Goal: Task Accomplishment & Management: Use online tool/utility

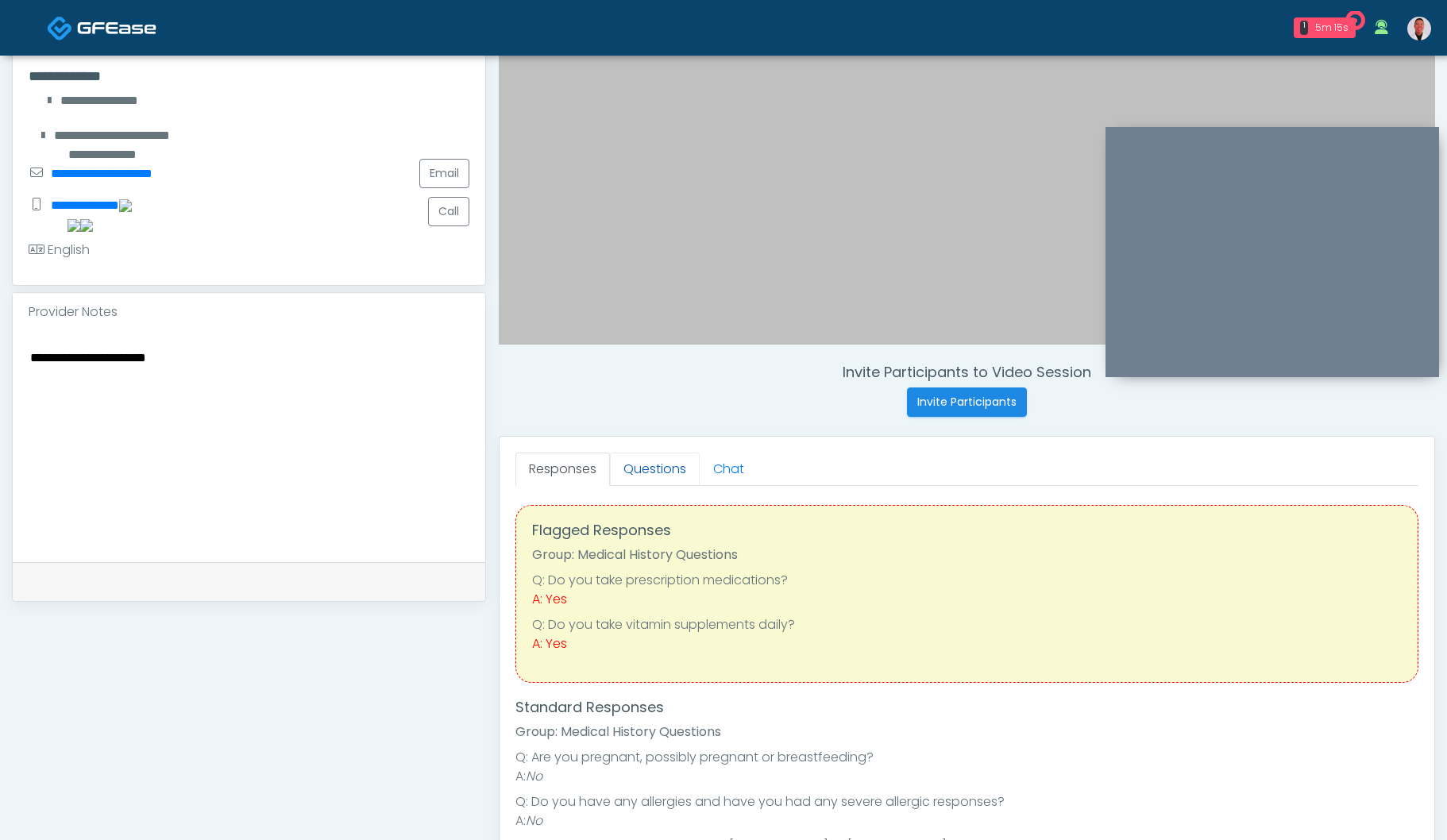
scroll to position [459, 0]
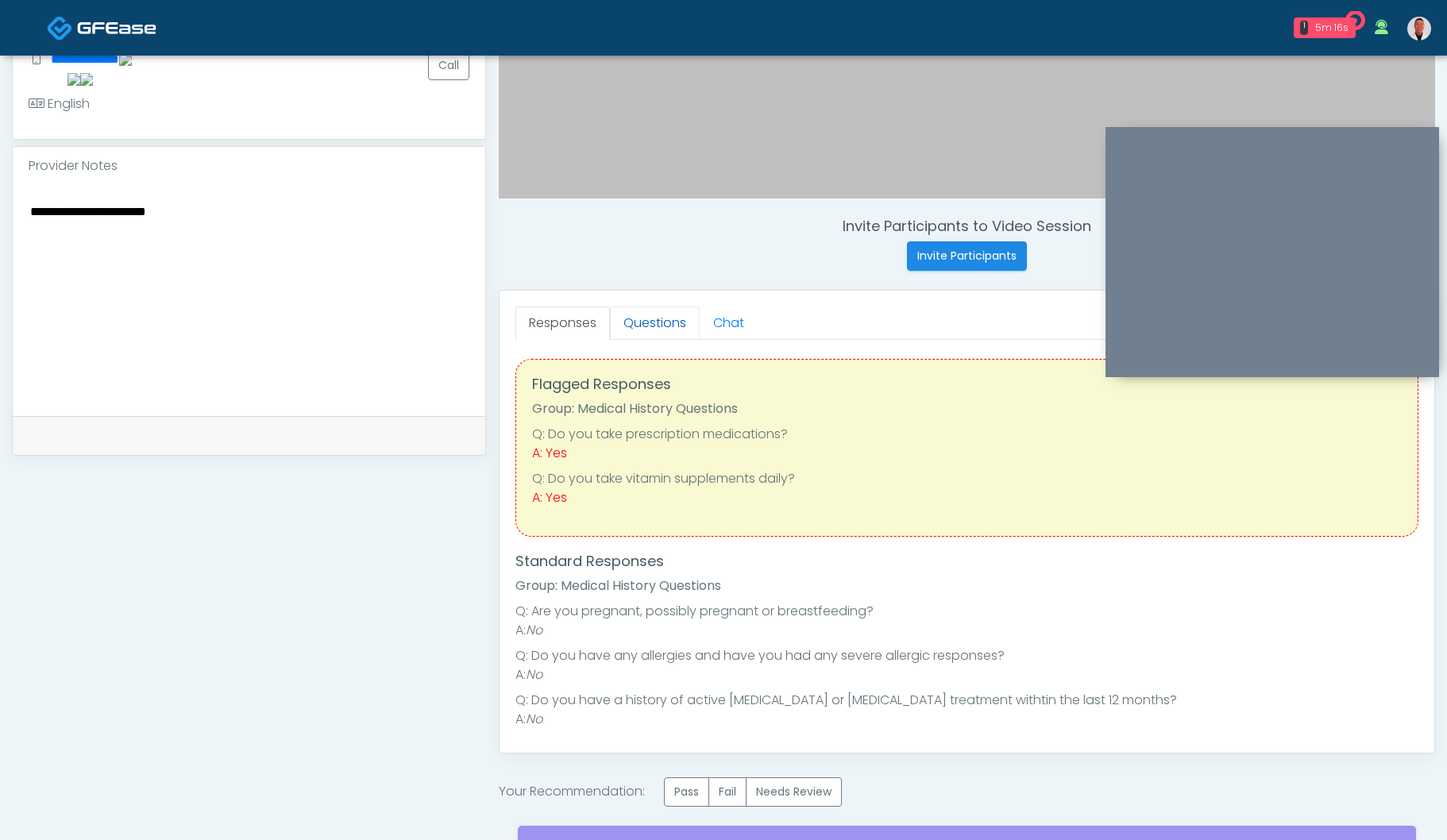
click at [659, 332] on link "Questions" at bounding box center [655, 323] width 90 height 34
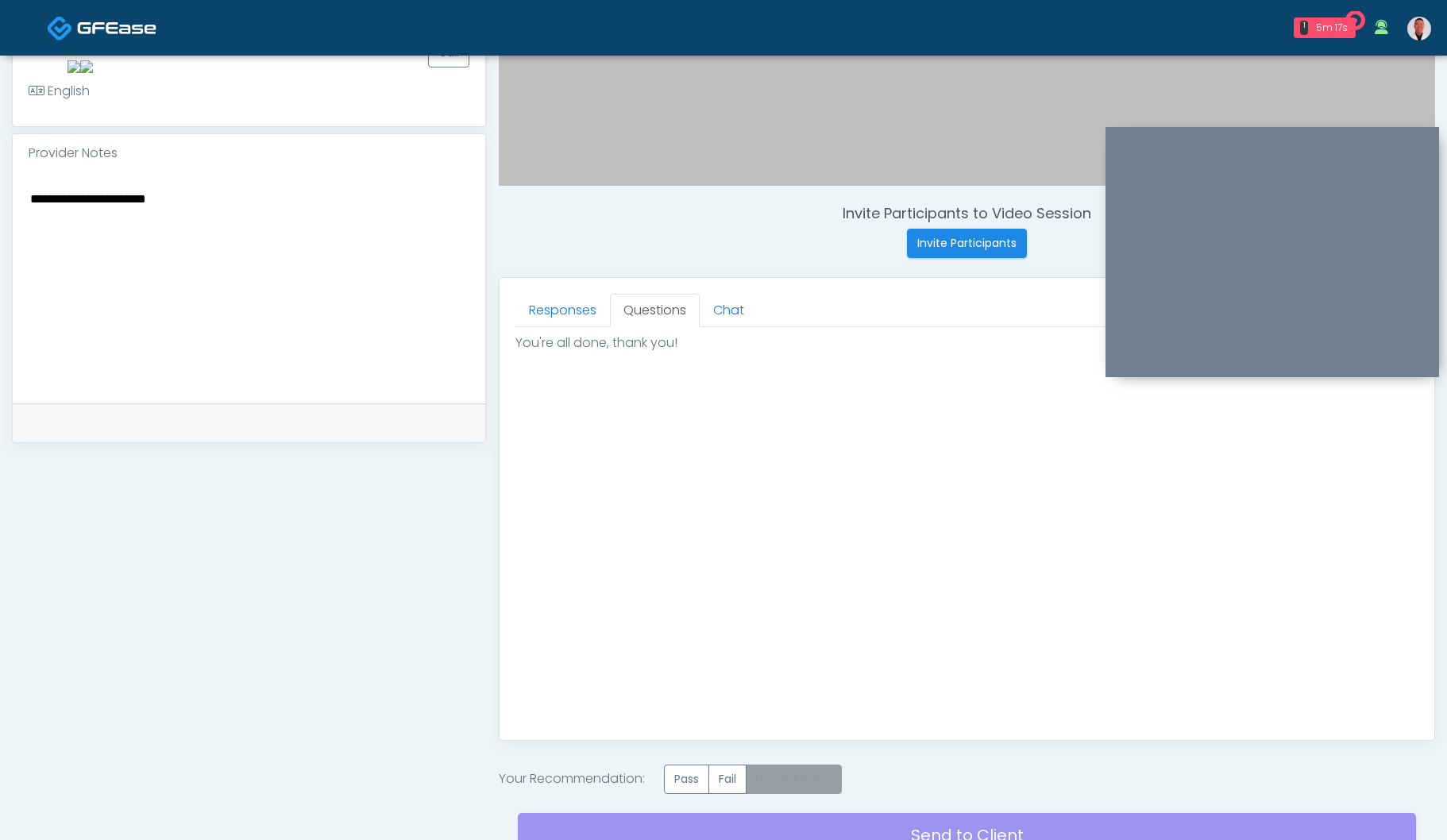
scroll to position [487, 0]
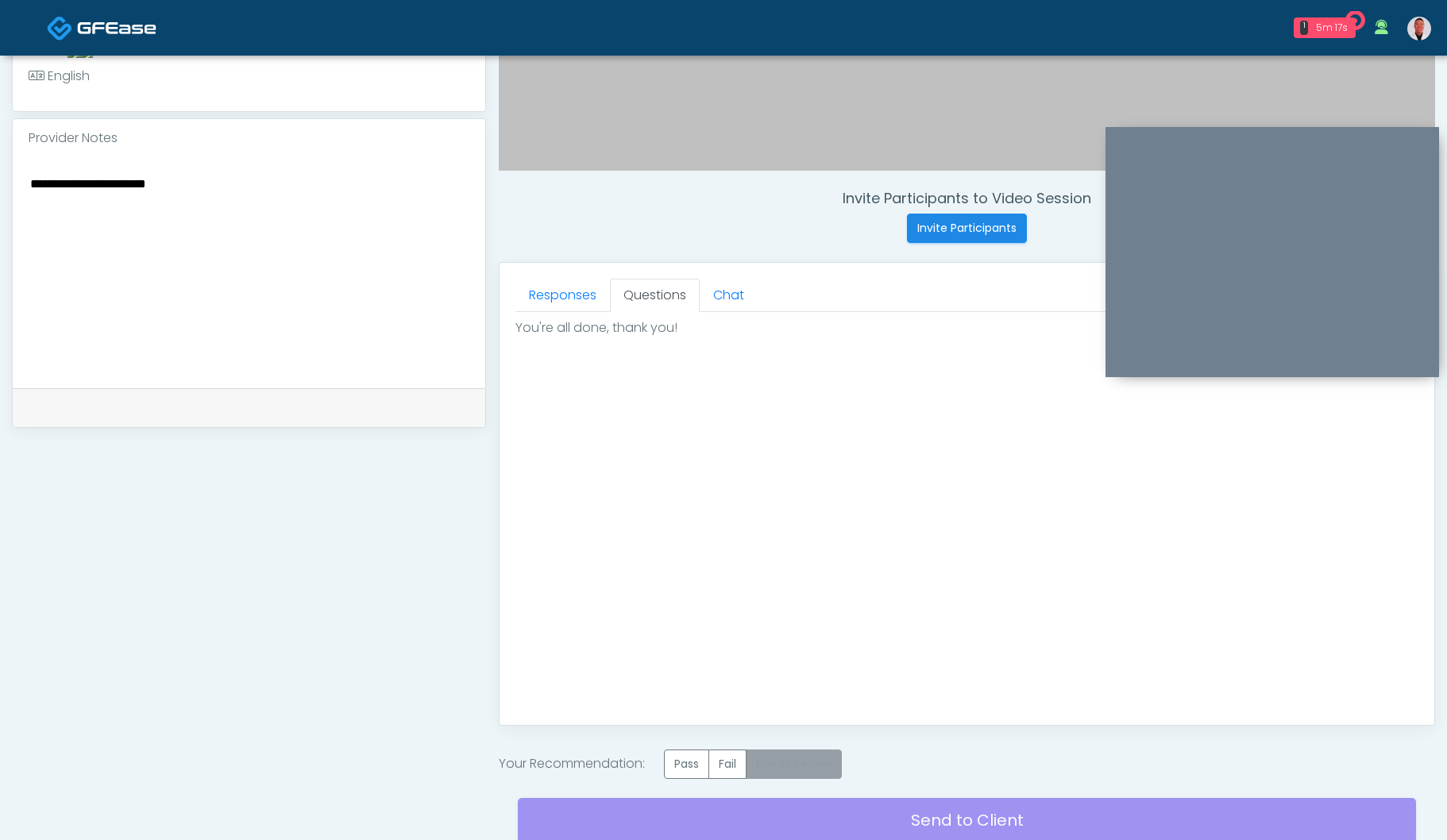
click at [782, 763] on label "Needs Review" at bounding box center [793, 764] width 96 height 29
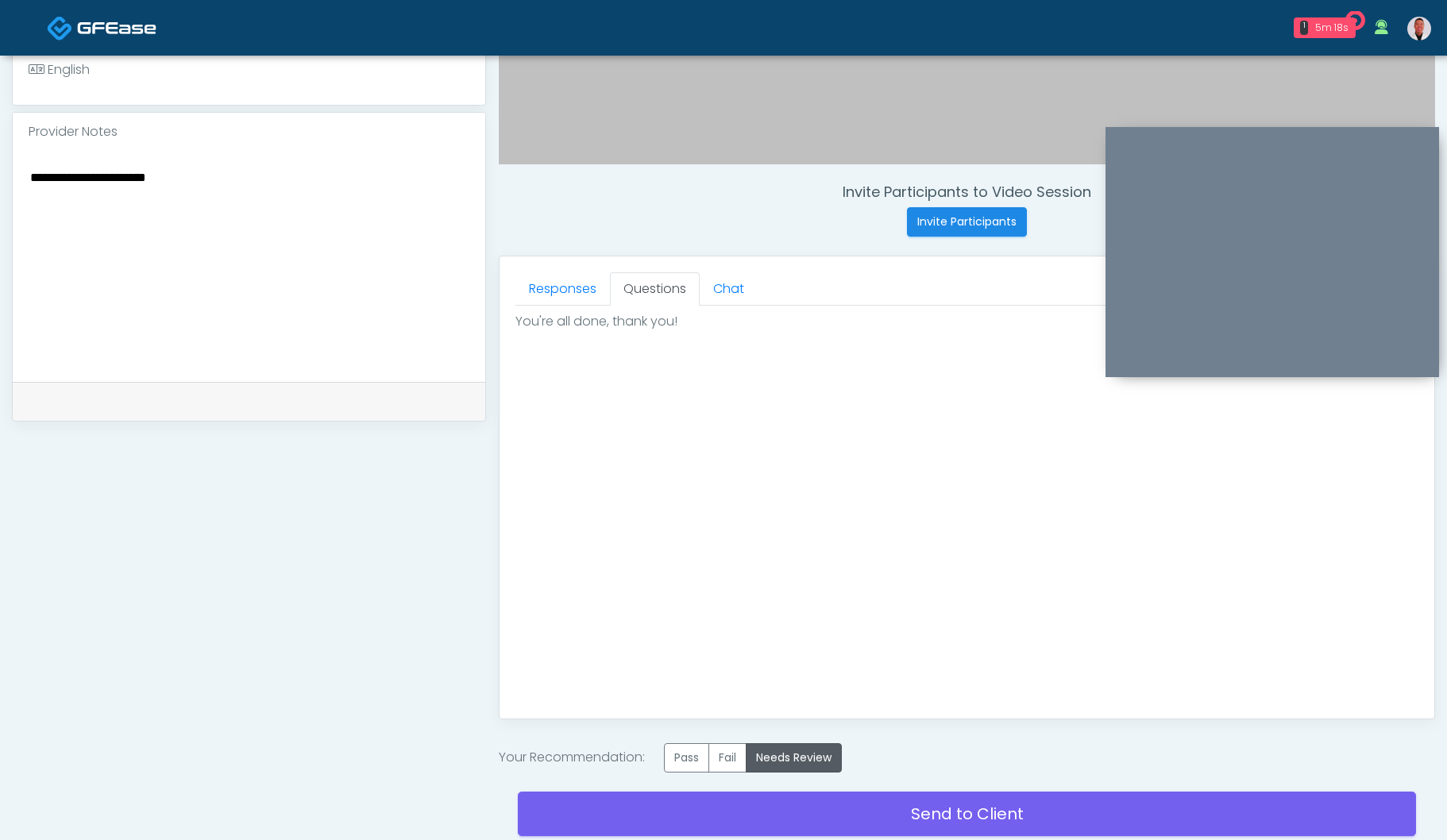
scroll to position [615, 0]
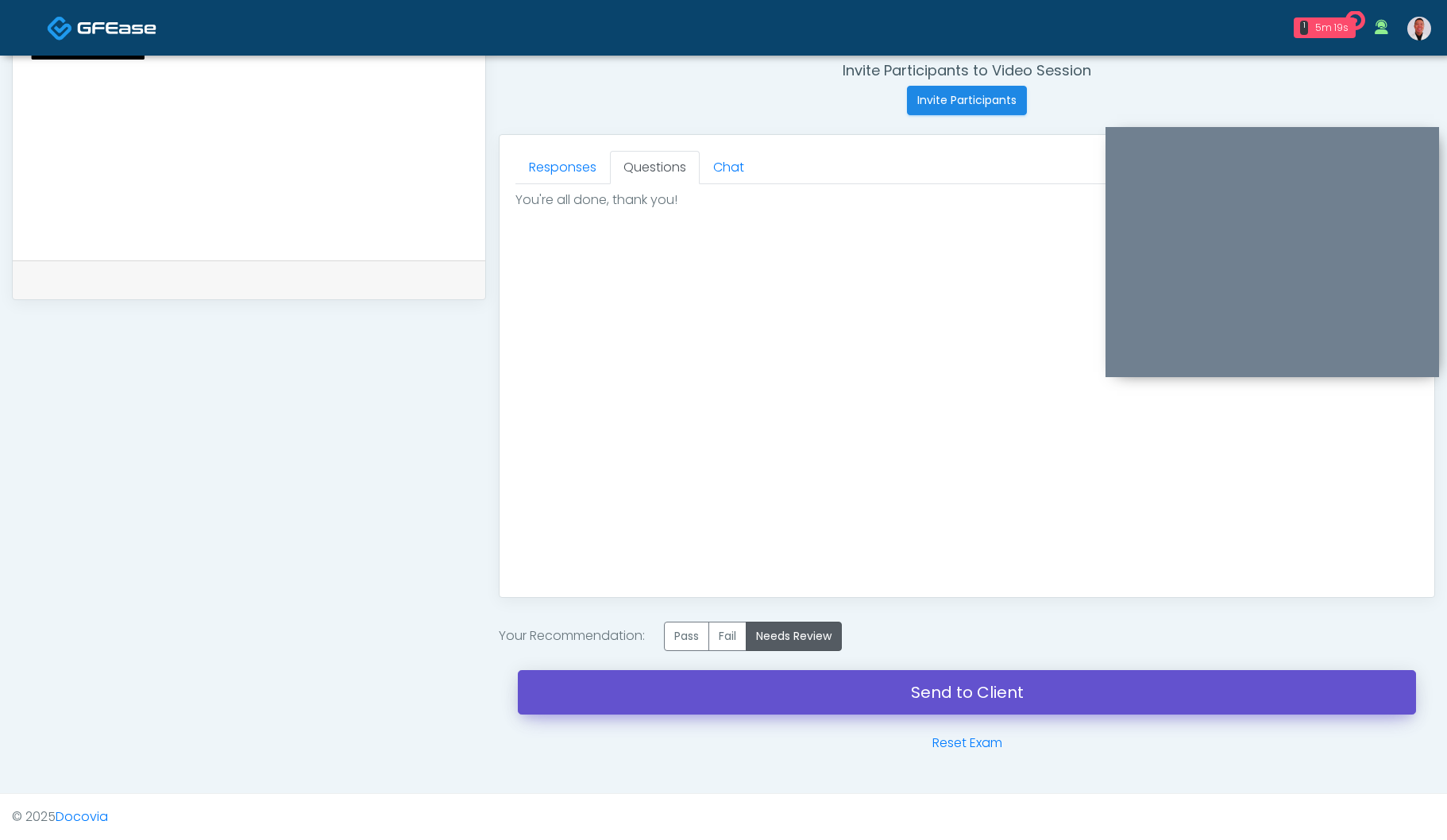
click at [804, 694] on link "Send to Client" at bounding box center [966, 692] width 898 height 44
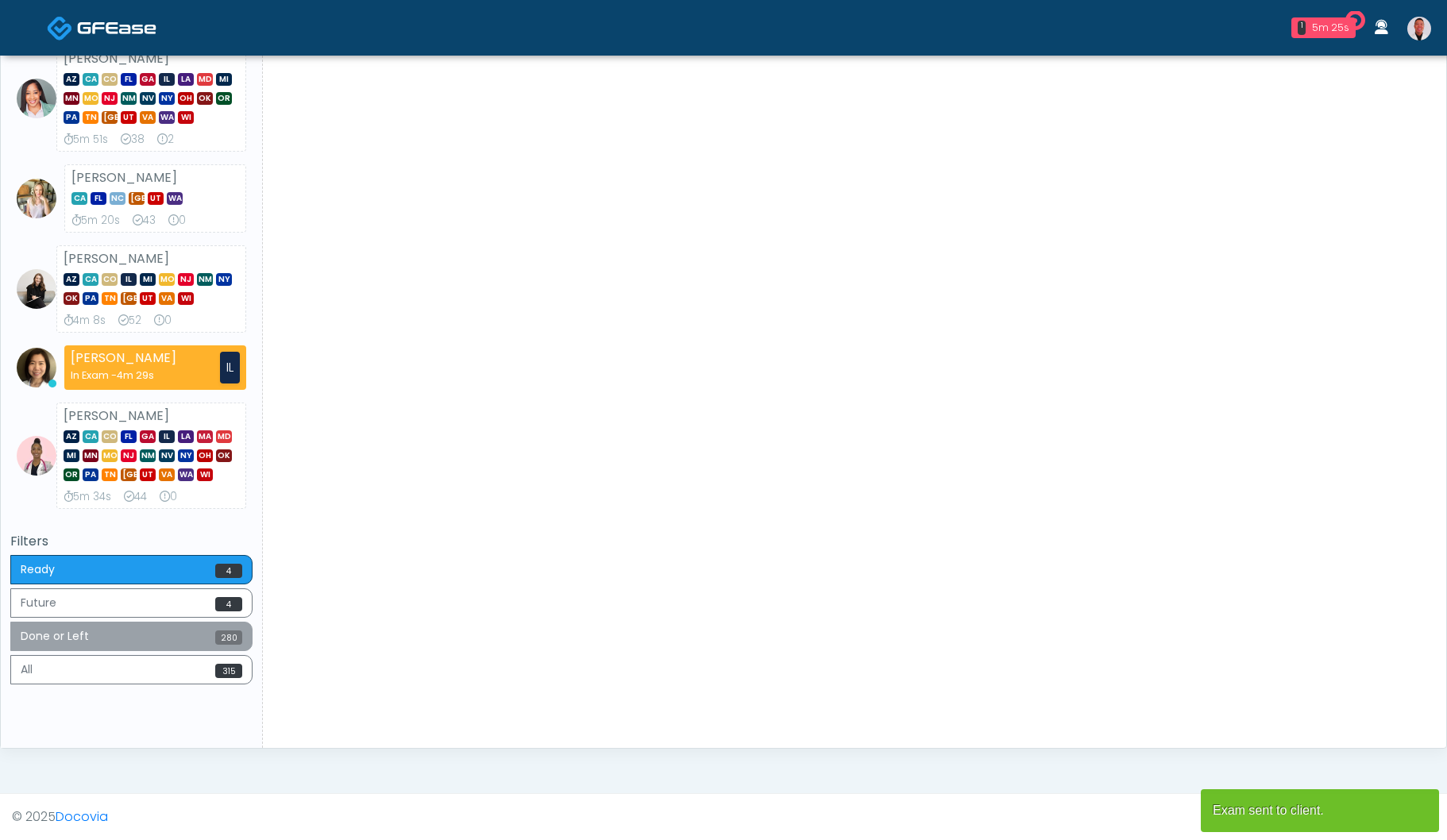
click at [160, 639] on button "Done or Left 280" at bounding box center [132, 636] width 242 height 29
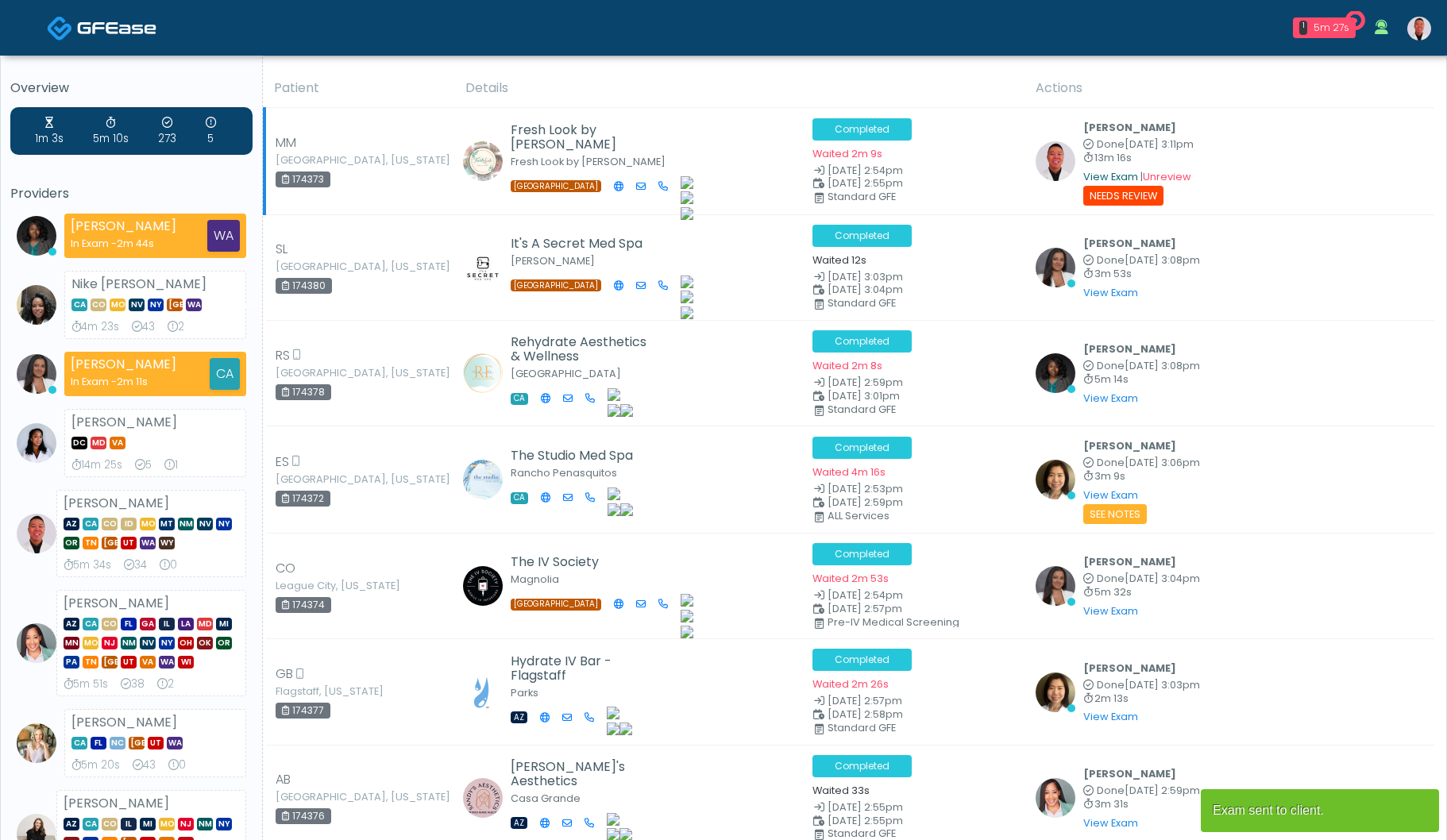
click at [1092, 177] on link "View Exam" at bounding box center [1110, 176] width 55 height 13
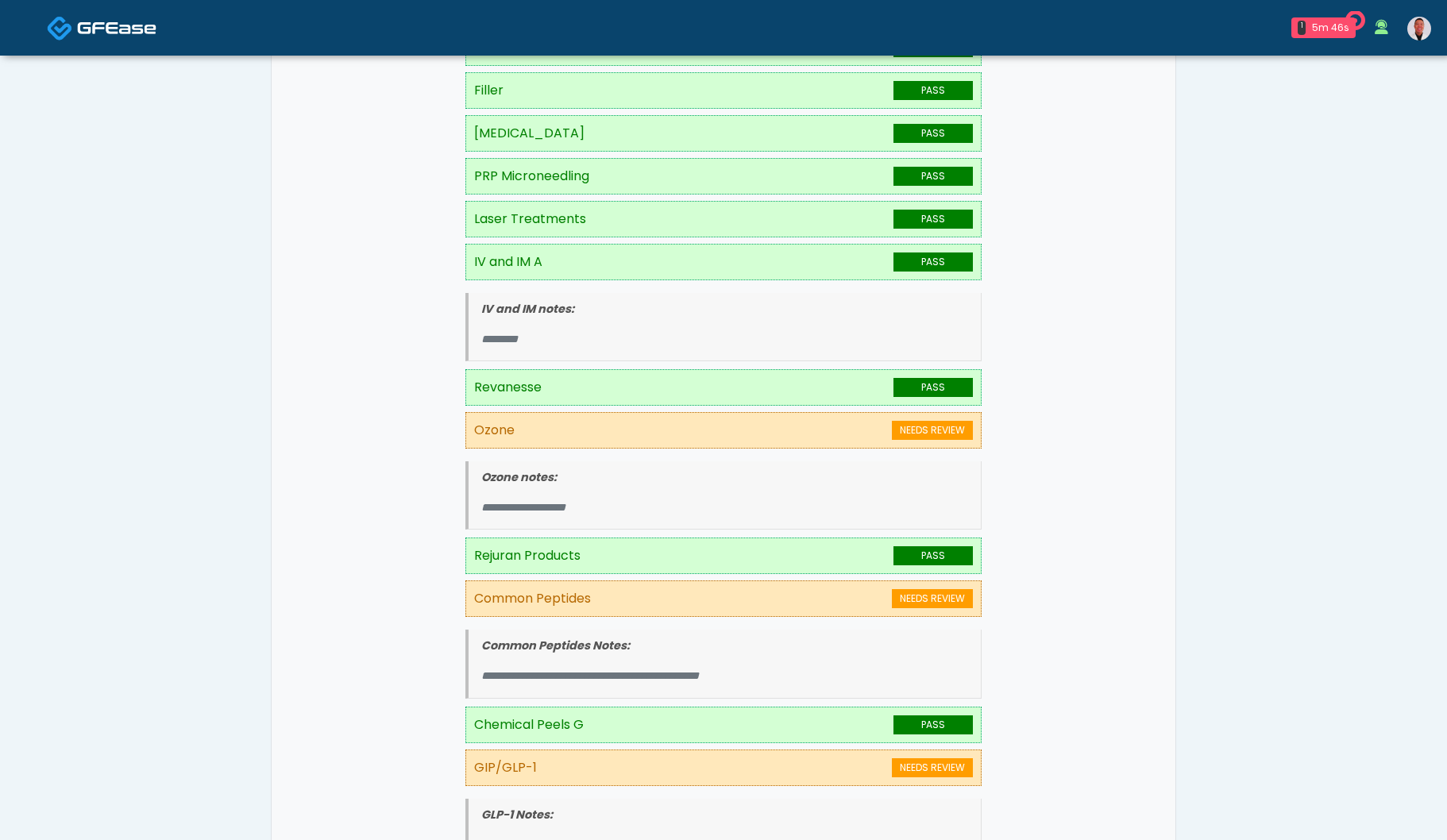
scroll to position [168, 0]
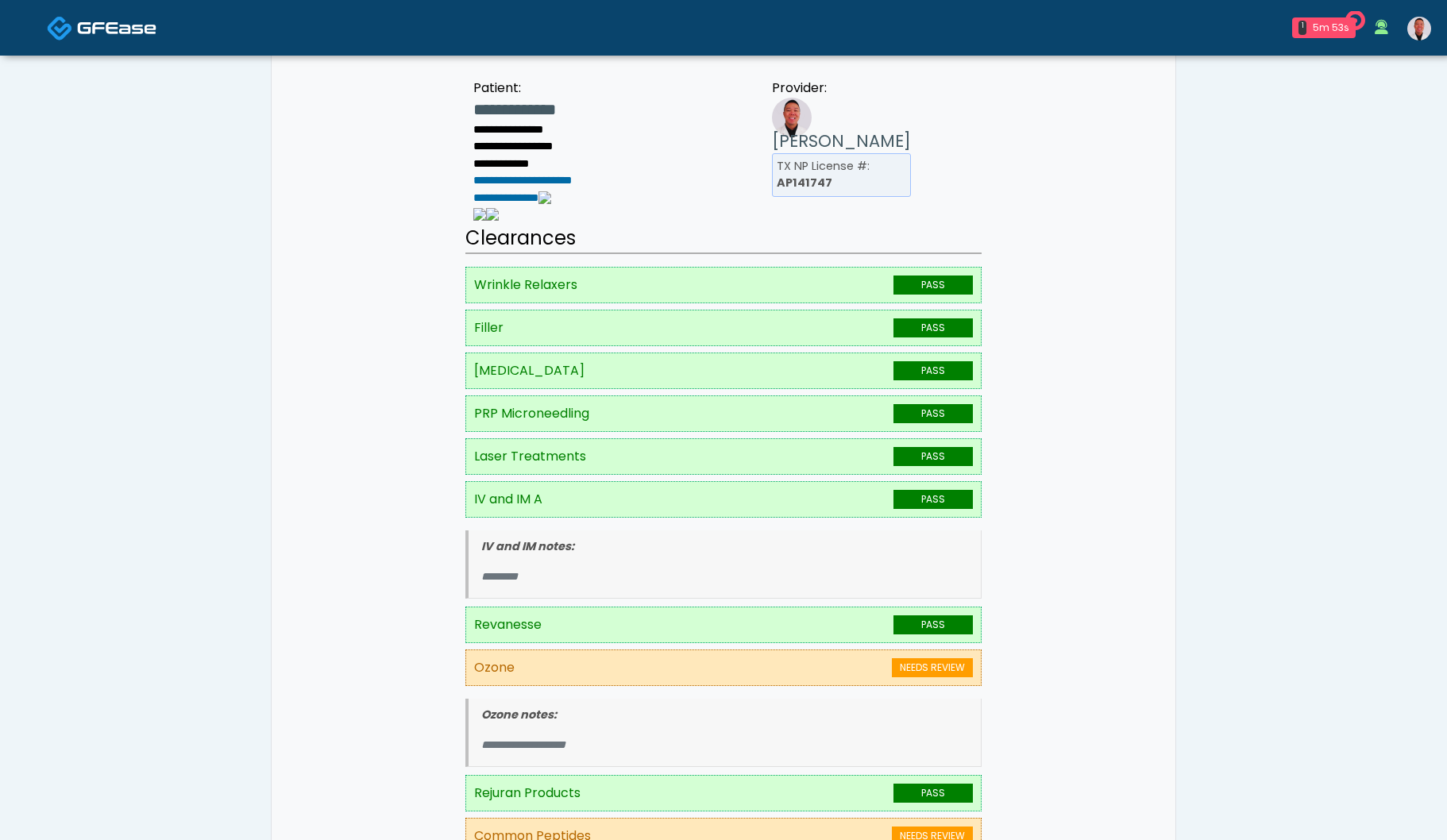
click at [1428, 39] on link at bounding box center [1419, 27] width 43 height 52
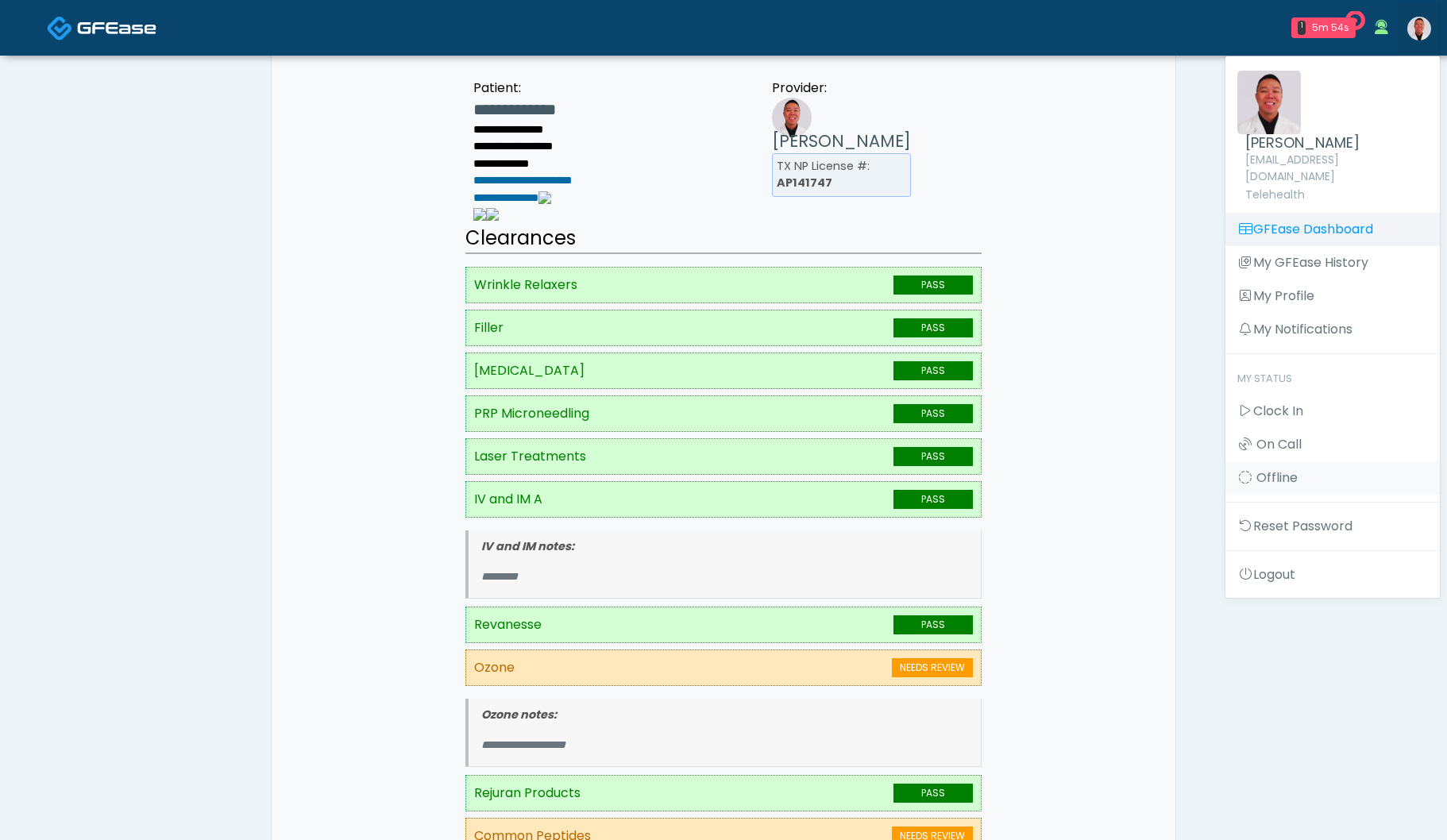
click at [1328, 213] on link "GFEase Dashboard" at bounding box center [1332, 230] width 215 height 34
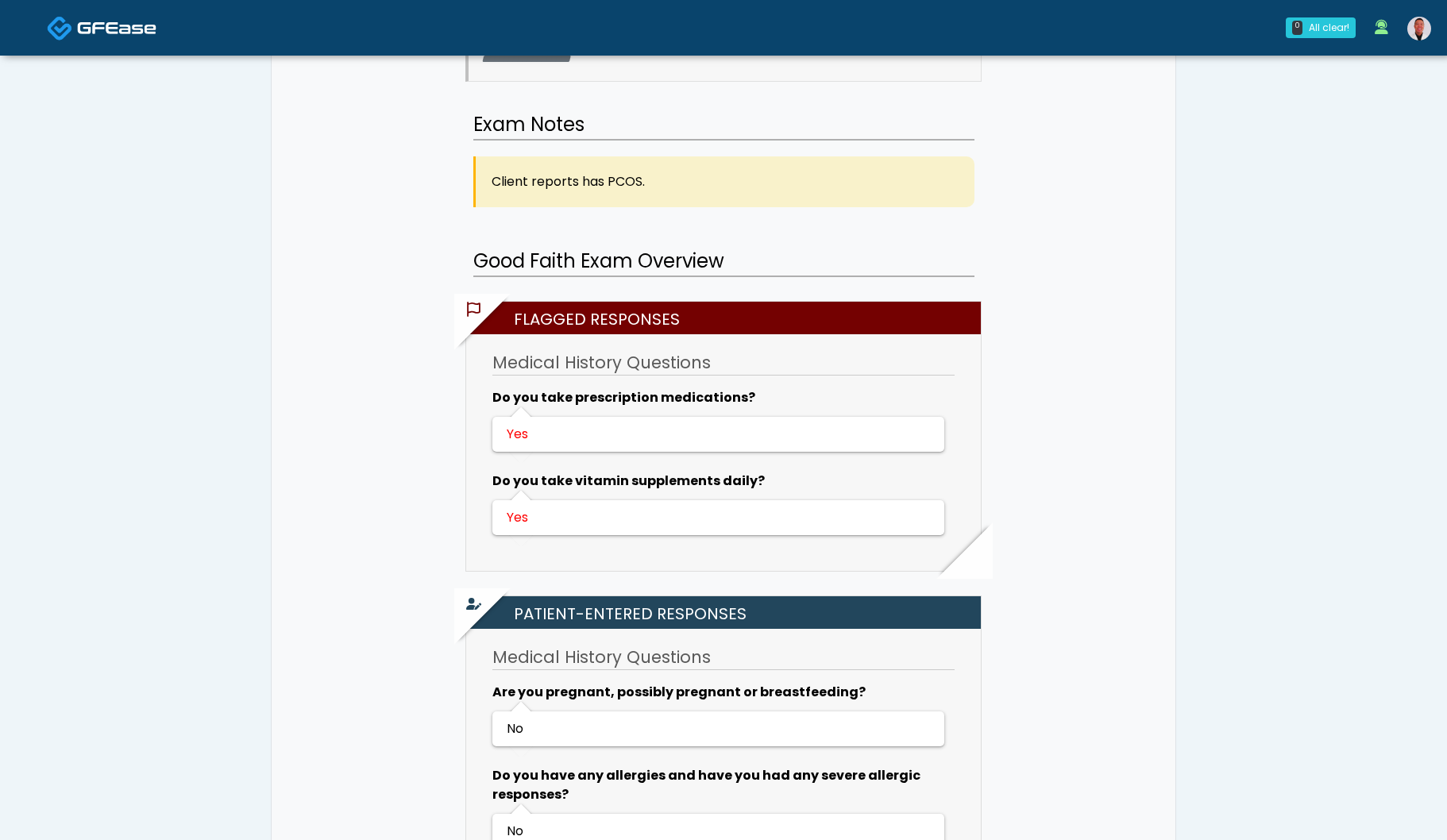
scroll to position [1175, 0]
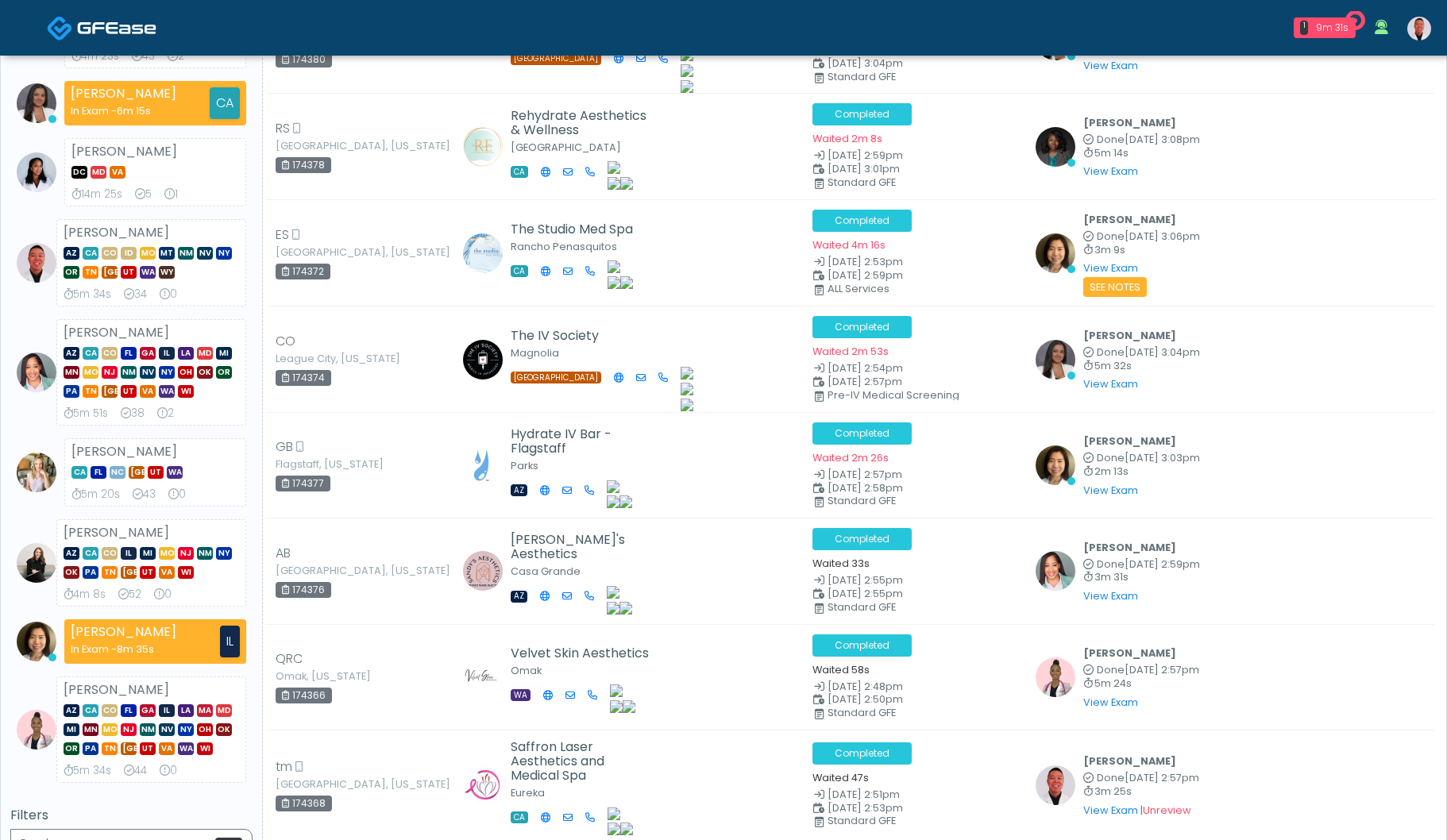
click at [1426, 28] on img at bounding box center [1419, 28] width 24 height 24
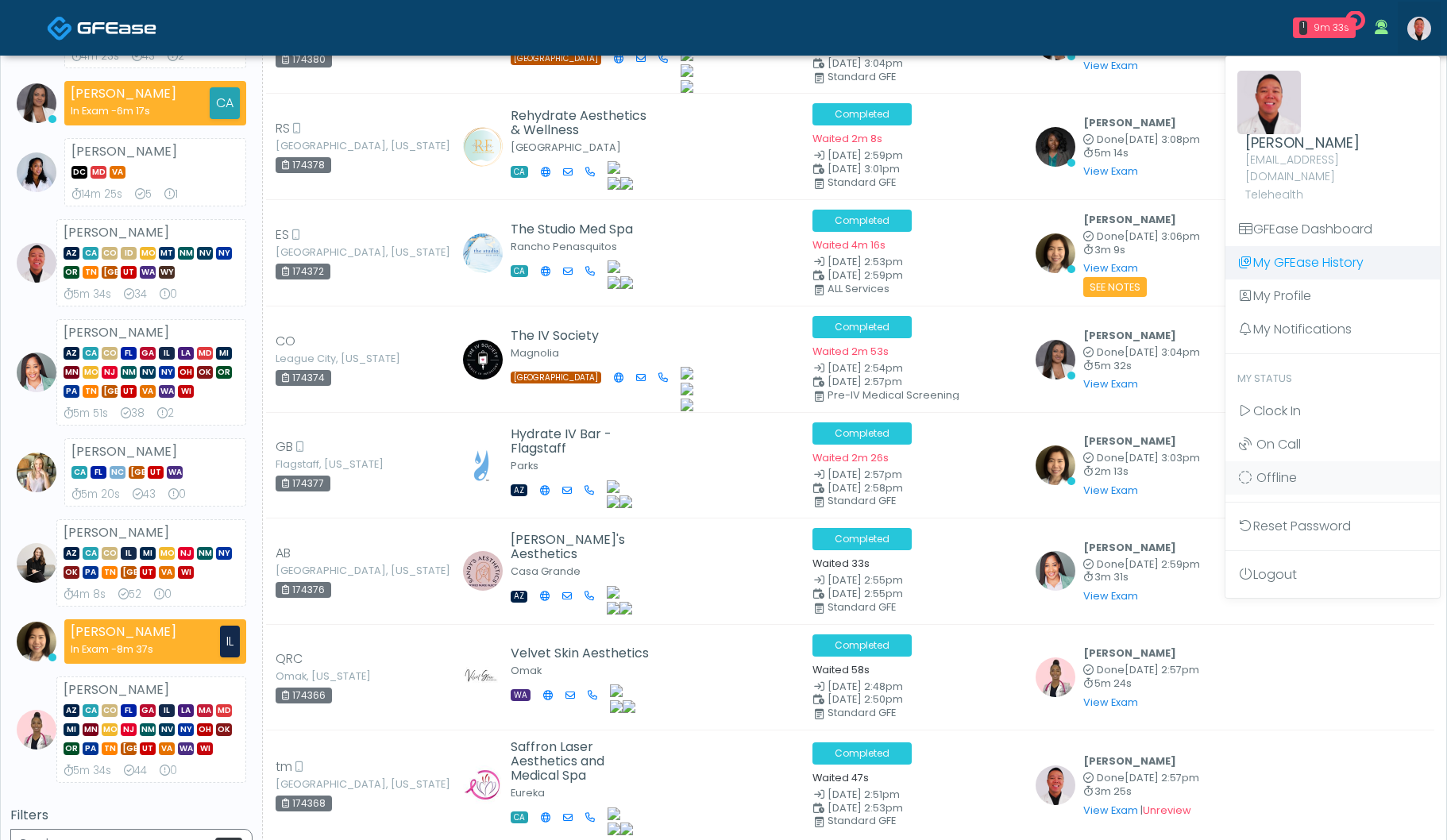
click at [1325, 252] on link "My GFEase History" at bounding box center [1332, 263] width 215 height 34
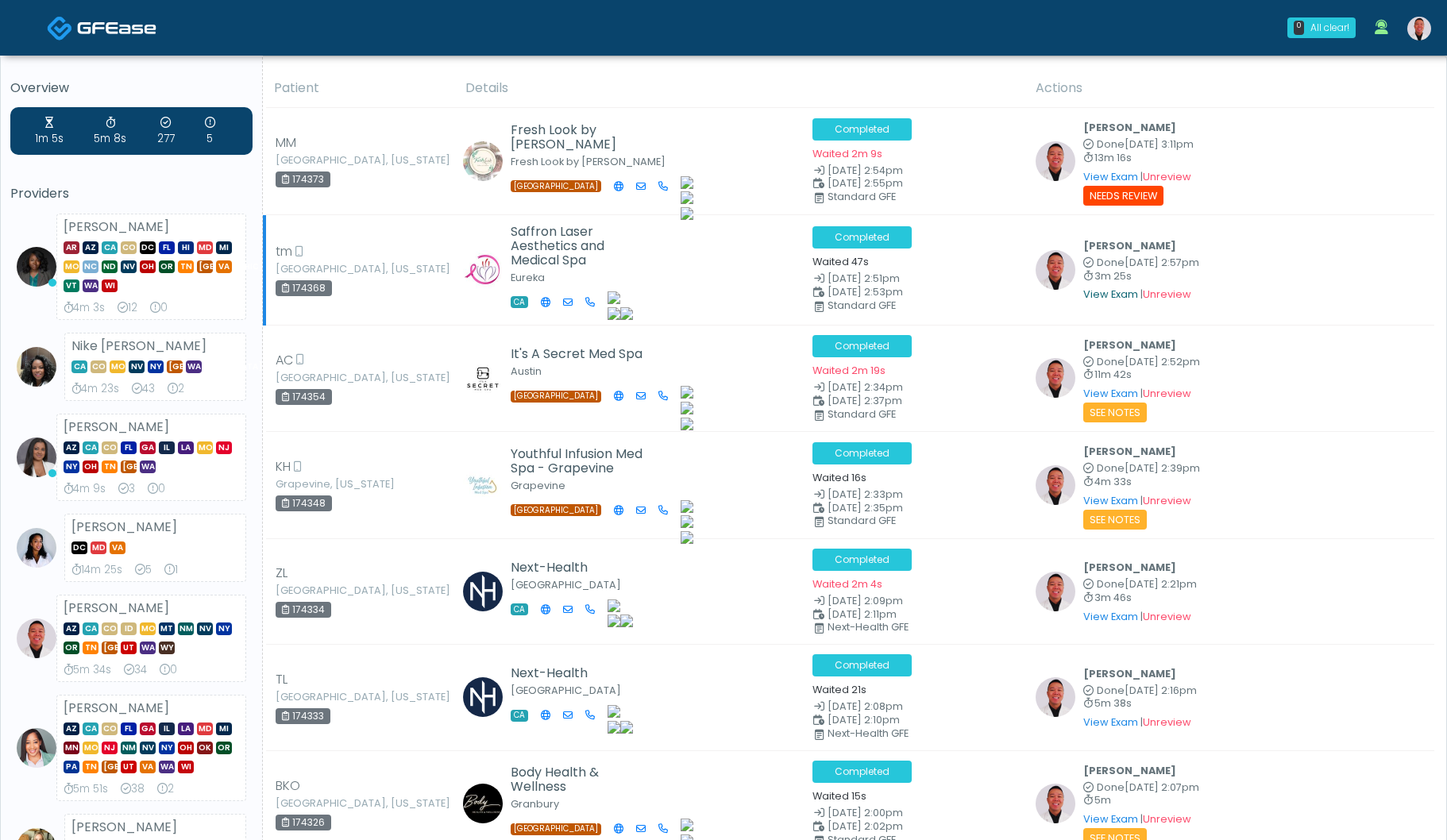
click at [1095, 289] on link "View Exam" at bounding box center [1110, 293] width 55 height 13
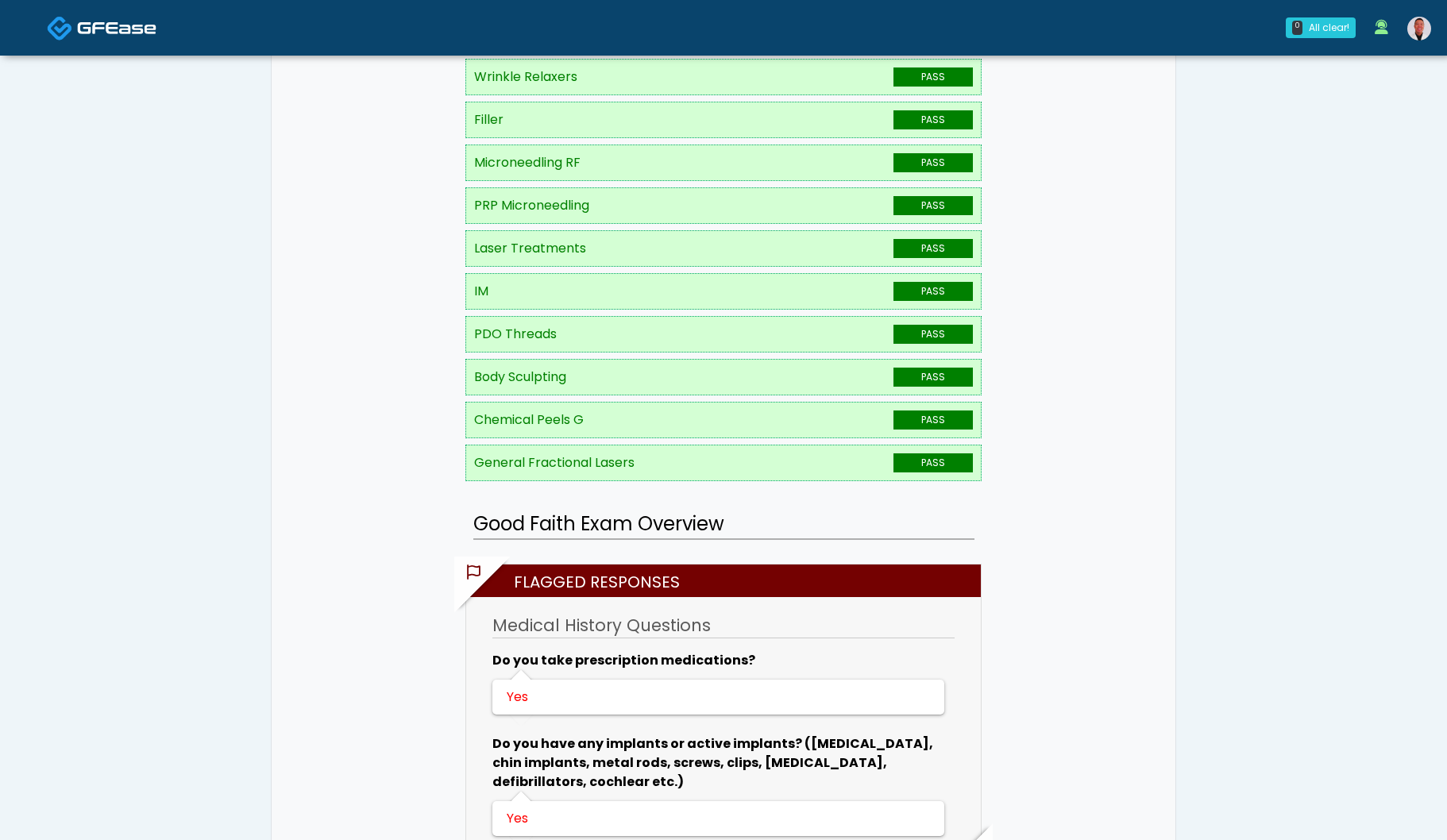
scroll to position [443, 0]
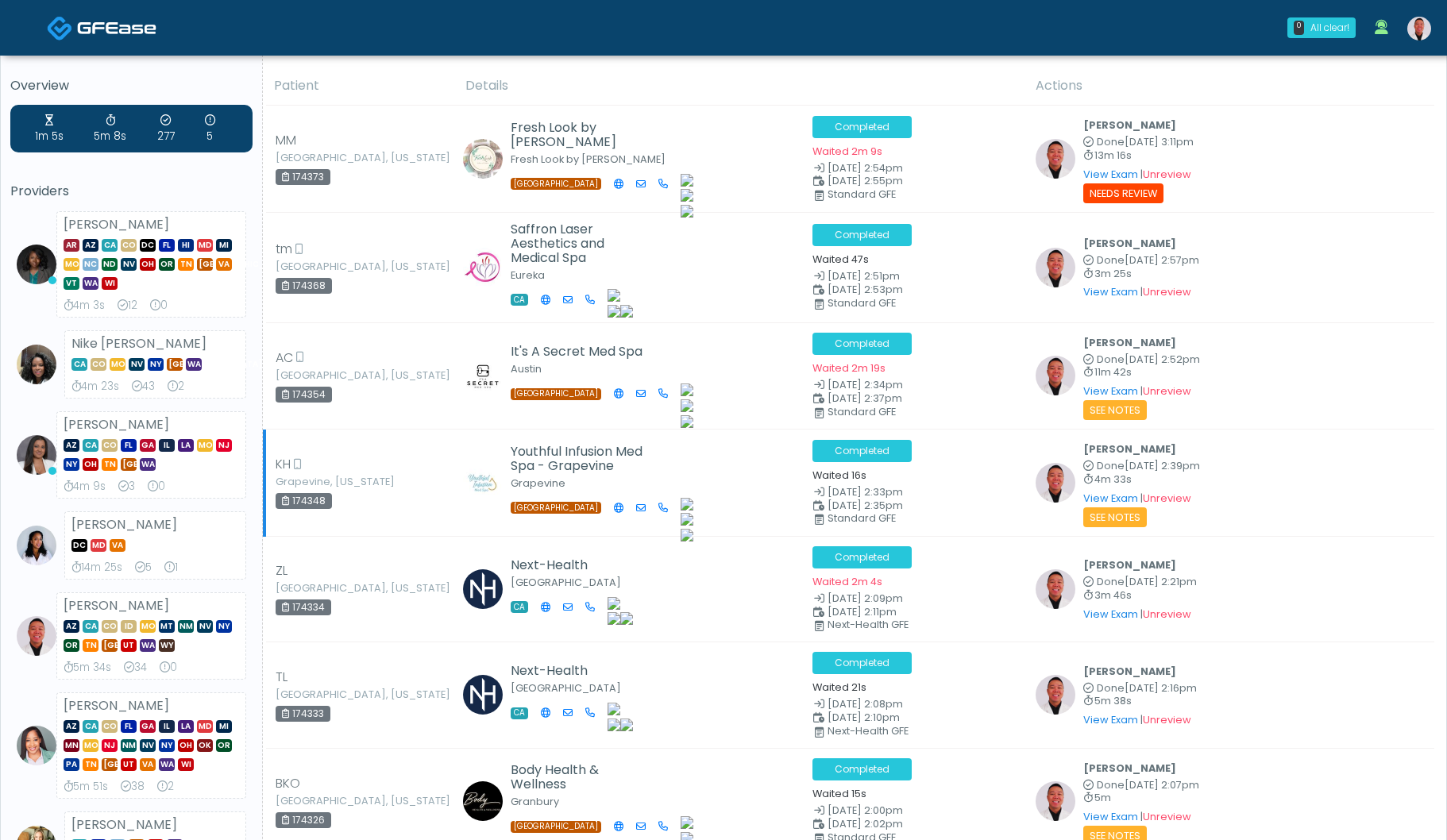
scroll to position [4, 0]
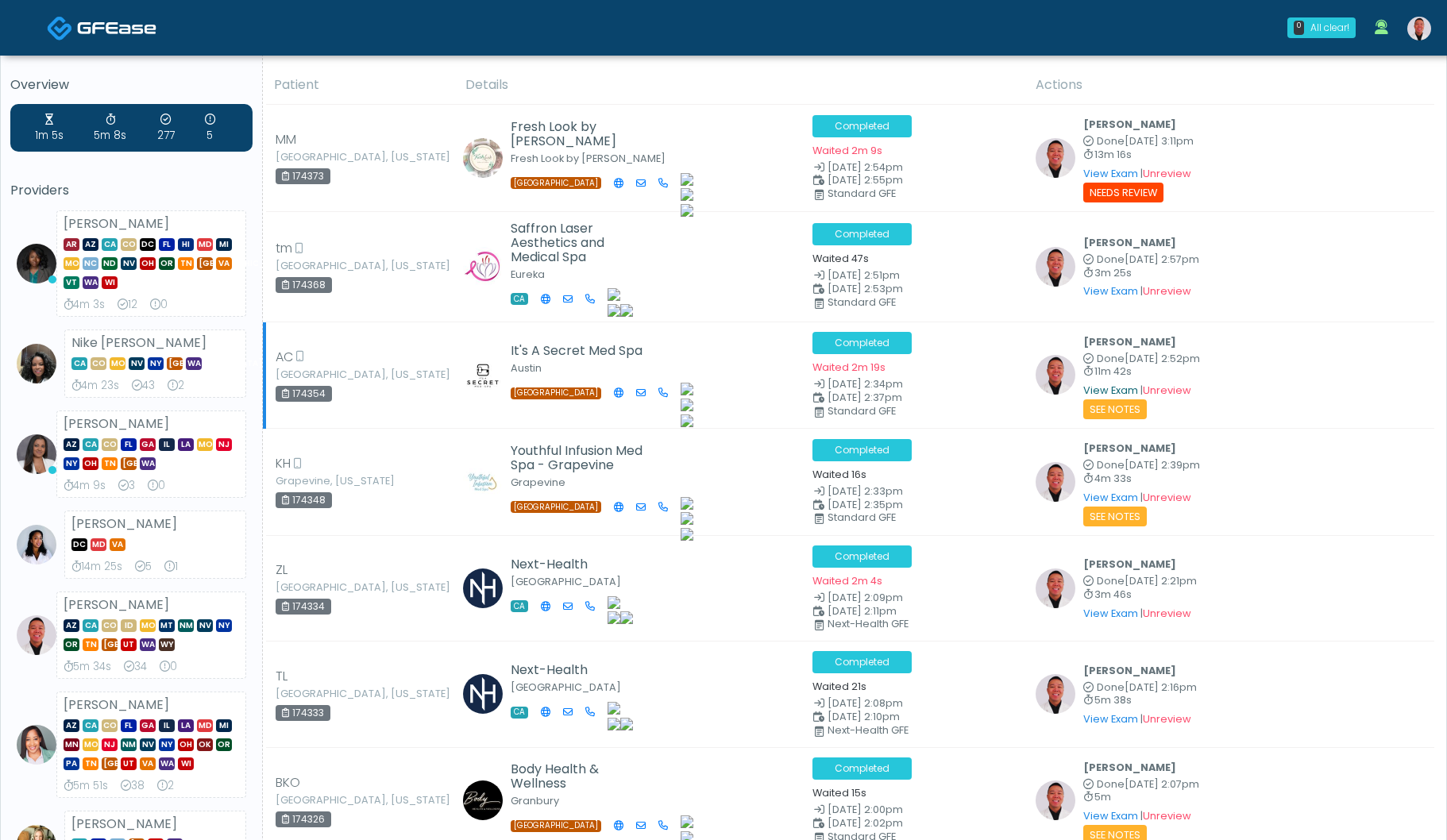
click at [1100, 383] on link "View Exam" at bounding box center [1110, 390] width 55 height 13
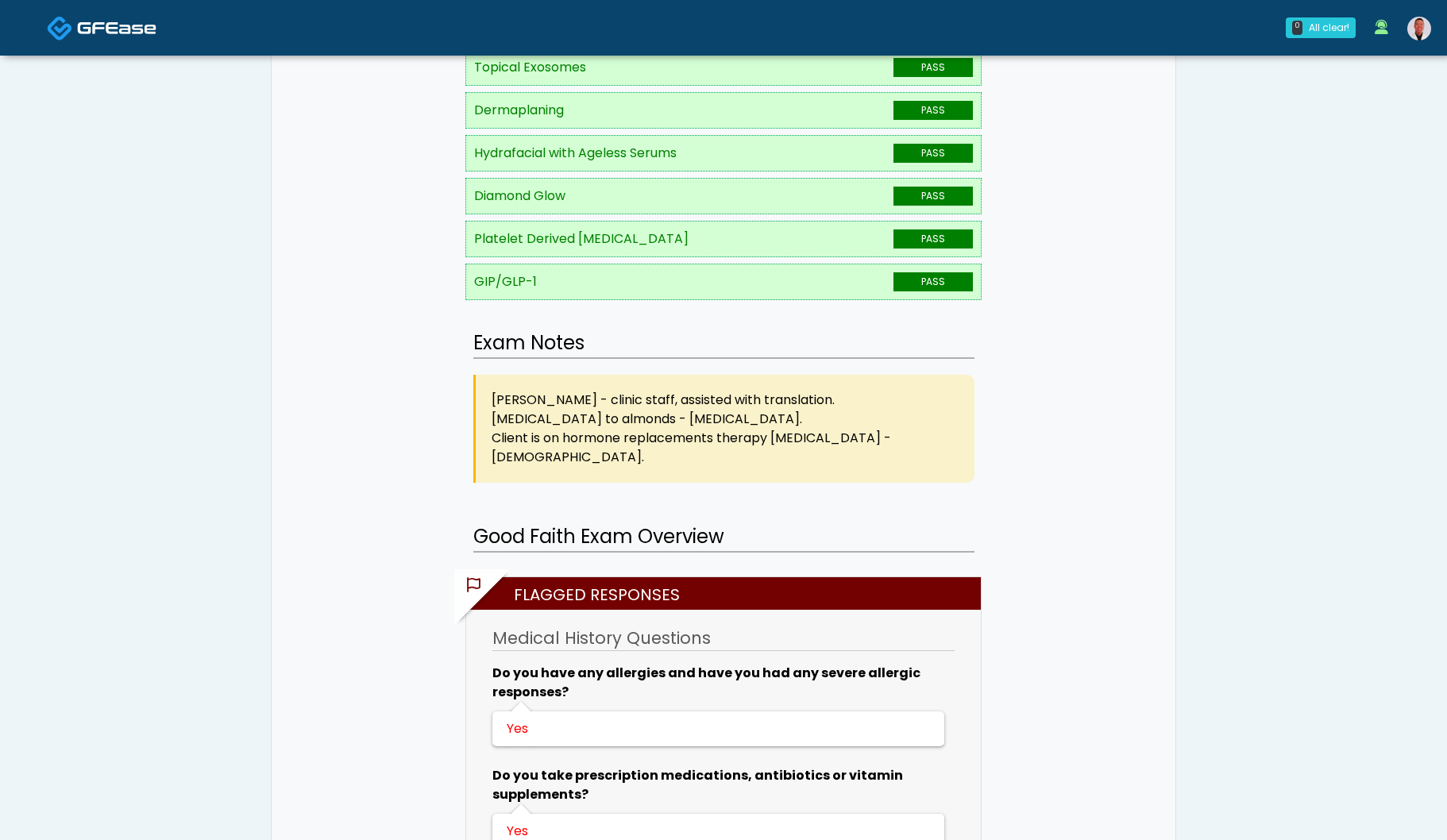
scroll to position [766, 0]
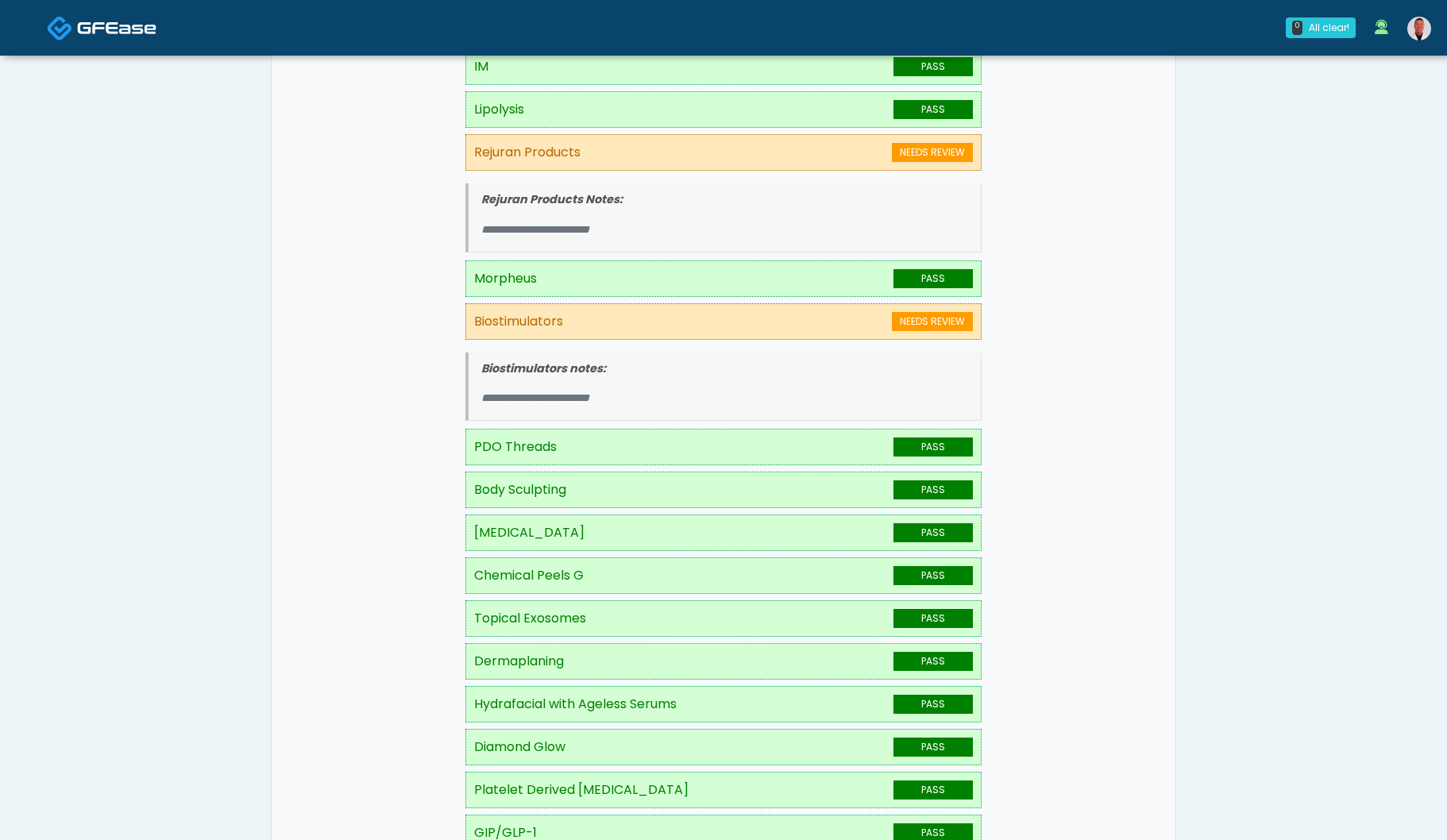
click at [1416, 38] on img at bounding box center [1419, 28] width 24 height 24
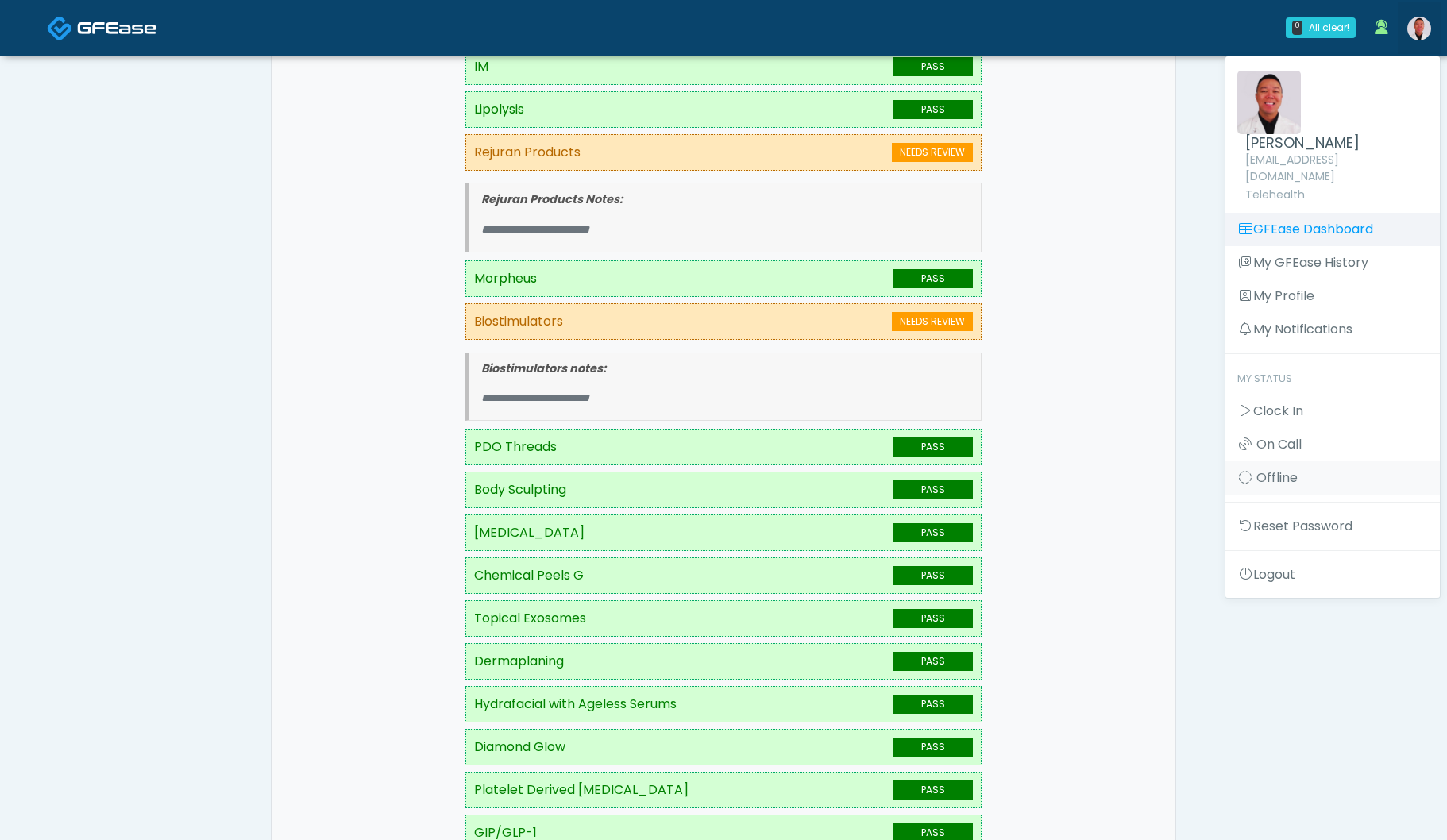
click at [1295, 213] on link "GFEase Dashboard" at bounding box center [1332, 230] width 215 height 34
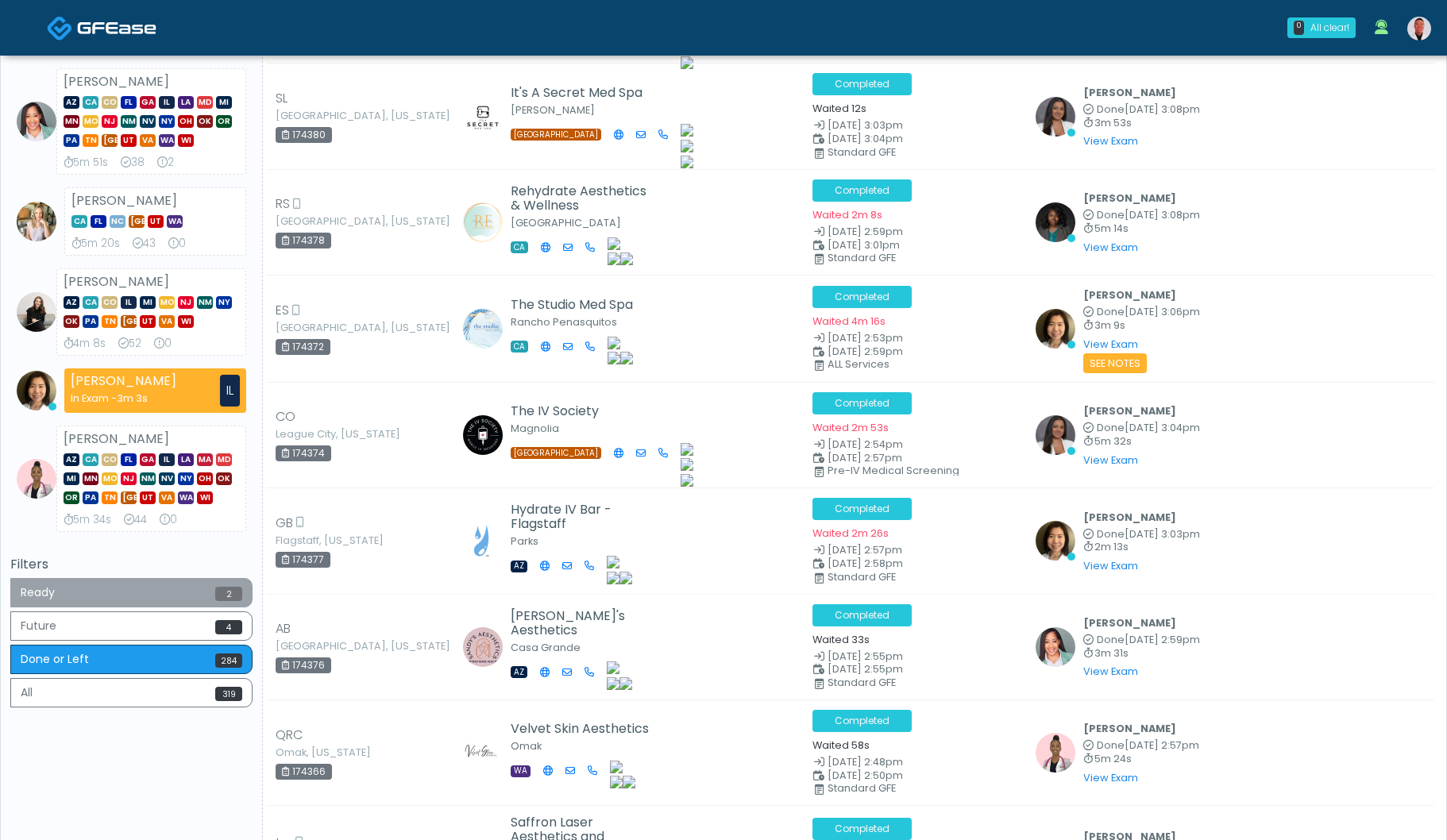
click at [149, 589] on button "Ready 2" at bounding box center [132, 592] width 242 height 29
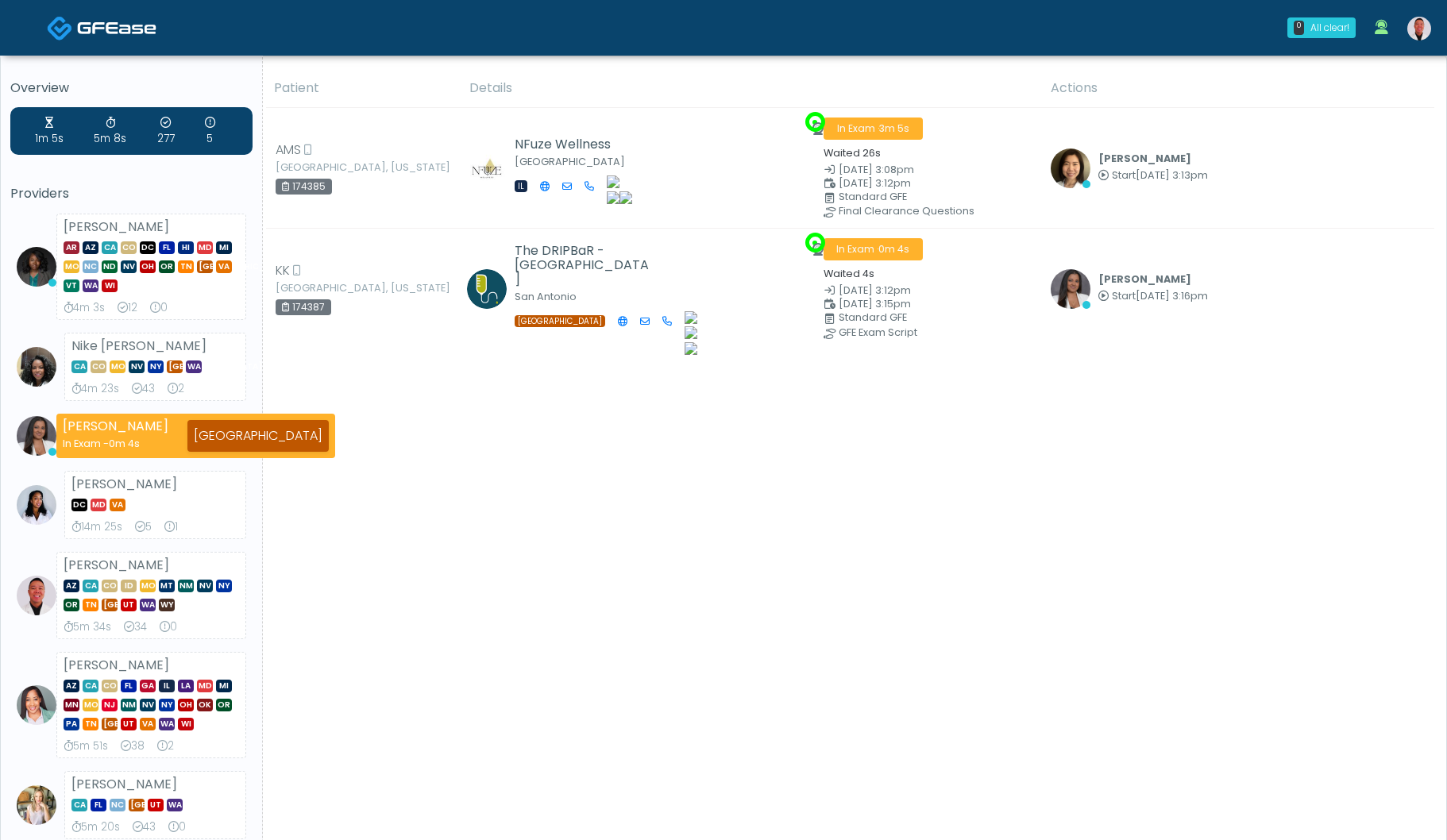
click at [1420, 17] on img at bounding box center [1419, 28] width 24 height 24
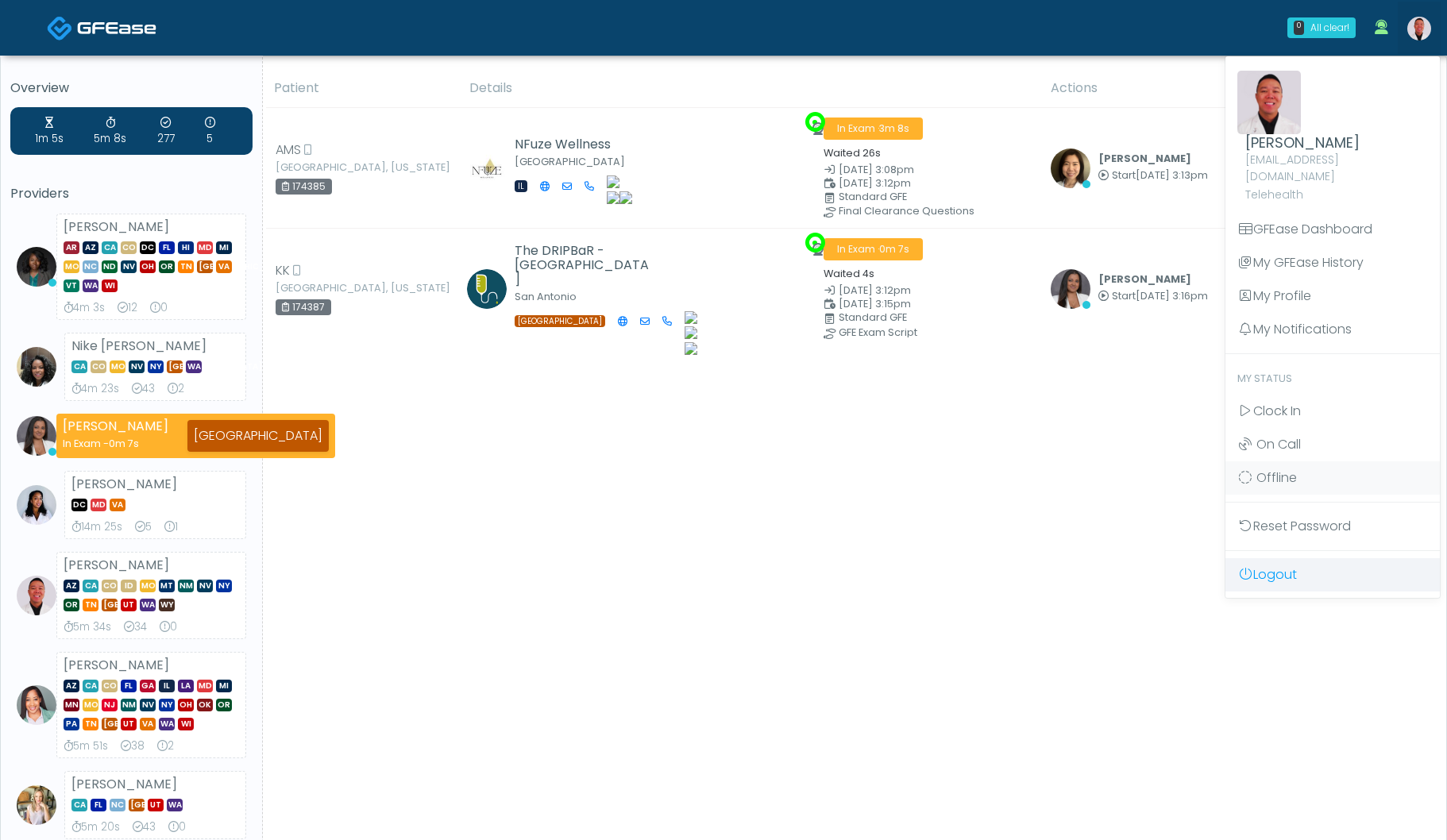
click at [1299, 558] on link "Logout" at bounding box center [1332, 575] width 215 height 34
